Goal: Task Accomplishment & Management: Use online tool/utility

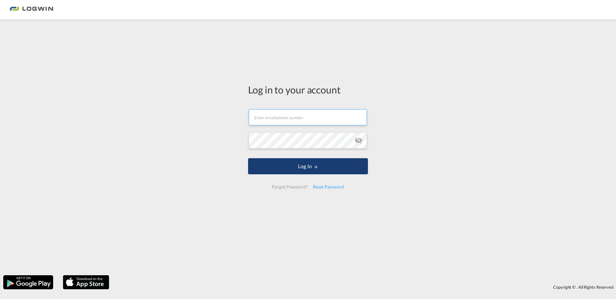
type input "[PERSON_NAME][EMAIL_ADDRESS][PERSON_NAME][DOMAIN_NAME]"
click at [296, 162] on button "Log In" at bounding box center [308, 166] width 120 height 16
